Goal: Task Accomplishment & Management: Use online tool/utility

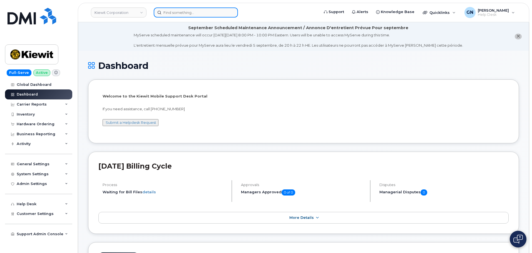
click at [169, 16] on input at bounding box center [196, 13] width 84 height 10
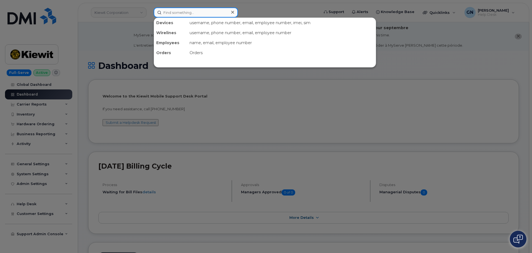
paste input "8329972056"
type input "8329972056"
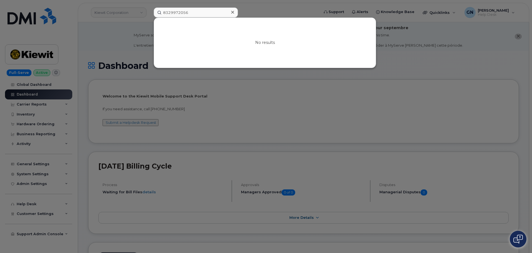
click at [275, 93] on div at bounding box center [266, 126] width 532 height 253
click at [204, 14] on input "8329972056" at bounding box center [196, 13] width 84 height 10
click at [233, 12] on icon at bounding box center [232, 12] width 3 height 3
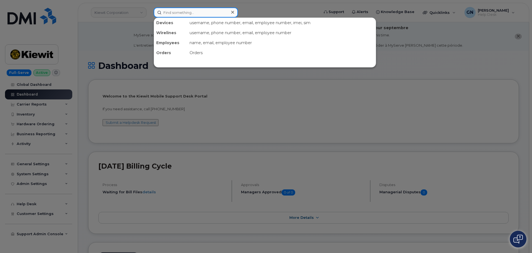
click at [193, 14] on input at bounding box center [196, 13] width 84 height 10
paste input "357491831739016"
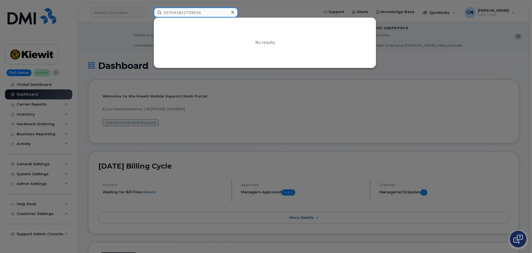
type input "357491831739016"
click at [128, 33] on div at bounding box center [266, 126] width 532 height 253
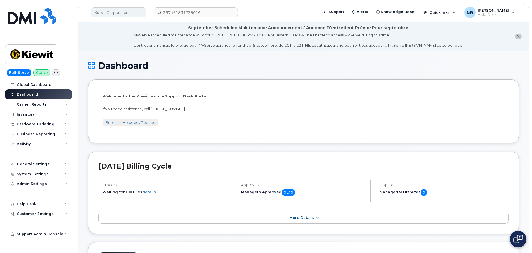
click at [127, 11] on link "Kiewit Corporation" at bounding box center [119, 13] width 56 height 10
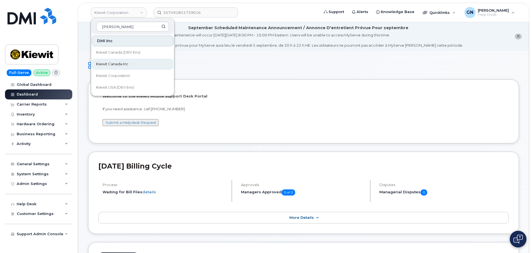
type input "[PERSON_NAME]"
click at [132, 62] on link "Kiewit Canada Inc" at bounding box center [133, 64] width 82 height 11
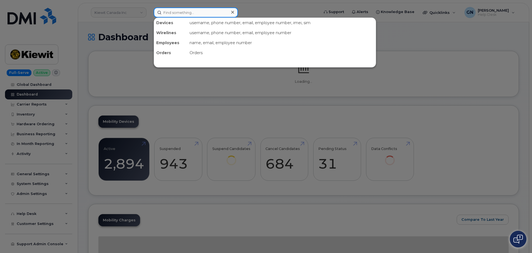
click at [189, 13] on input at bounding box center [196, 13] width 84 height 10
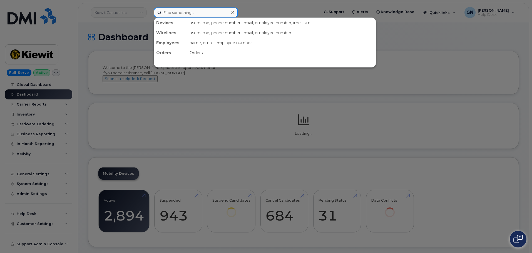
paste input "357491831739016"
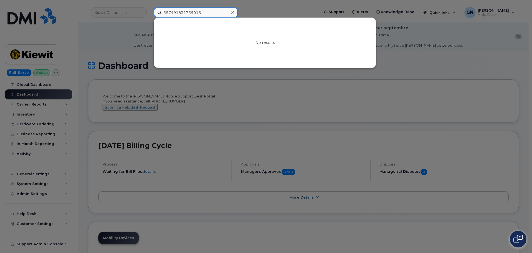
type input "357491831739016"
click at [232, 13] on icon at bounding box center [232, 12] width 3 height 3
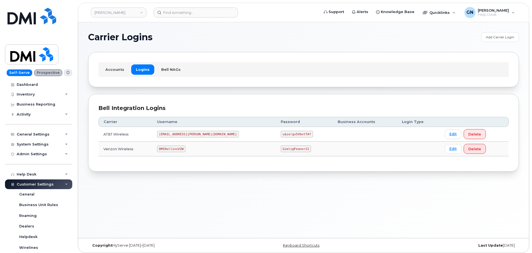
click at [181, 148] on code "DMIRollinsVZW" at bounding box center [171, 149] width 28 height 7
copy code "DMIRollinsVZW"
click at [281, 148] on code "Gimli@Feanor21" at bounding box center [296, 149] width 30 height 7
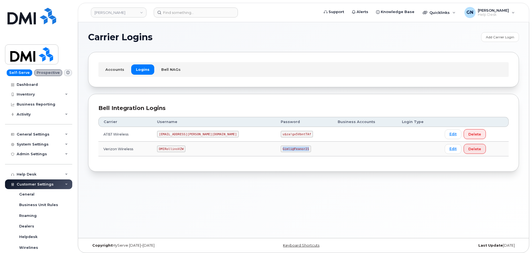
click at [281, 148] on code "Gimli@Feanor21" at bounding box center [296, 149] width 30 height 7
copy code "Gimli@Feanor21"
click at [174, 149] on code "DMIRollinsVZW" at bounding box center [171, 149] width 28 height 7
copy code "DMIRollinsVZW"
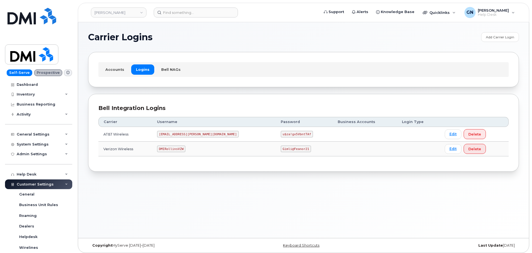
click at [281, 149] on code "Gimli@Feanor21" at bounding box center [296, 149] width 30 height 7
copy code "Gimli@Feanor21"
click at [177, 148] on code "DMIRollinsVZW" at bounding box center [171, 149] width 28 height 7
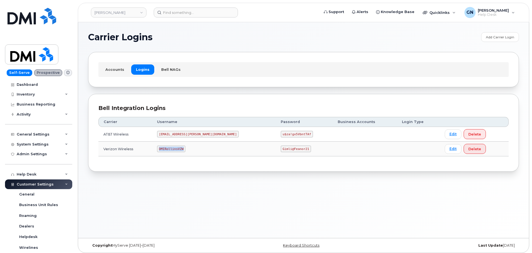
click at [178, 148] on code "DMIRollinsVZW" at bounding box center [171, 149] width 28 height 7
copy code "DMIRollinsVZW"
click at [281, 147] on code "Gimli@Feanor21" at bounding box center [296, 149] width 30 height 7
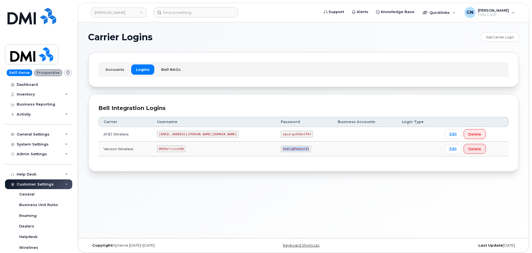
copy code "Gimli@Feanor21"
